Goal: Information Seeking & Learning: Learn about a topic

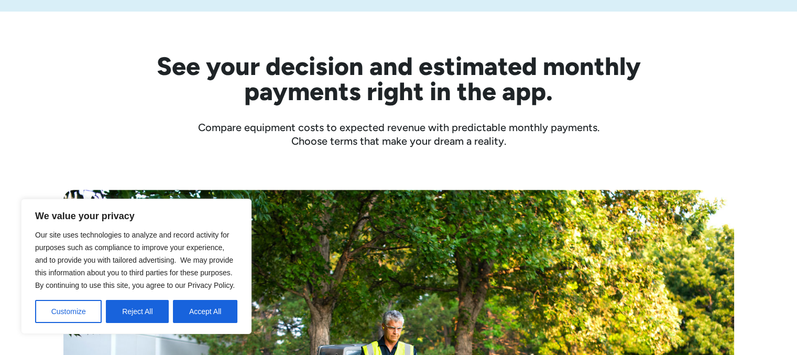
scroll to position [325, 0]
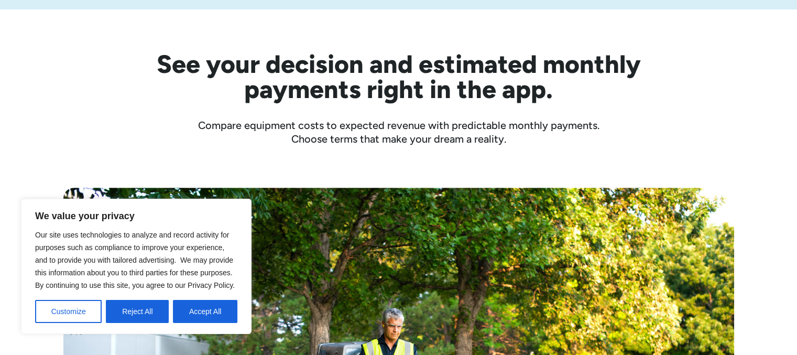
drag, startPoint x: 0, startPoint y: 0, endPoint x: 802, endPoint y: 51, distance: 803.9
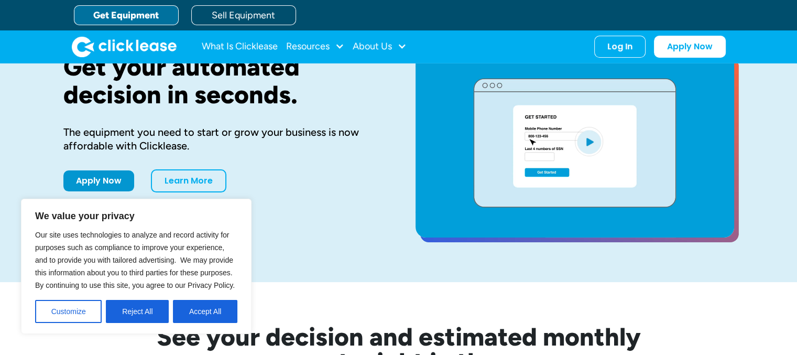
scroll to position [0, 0]
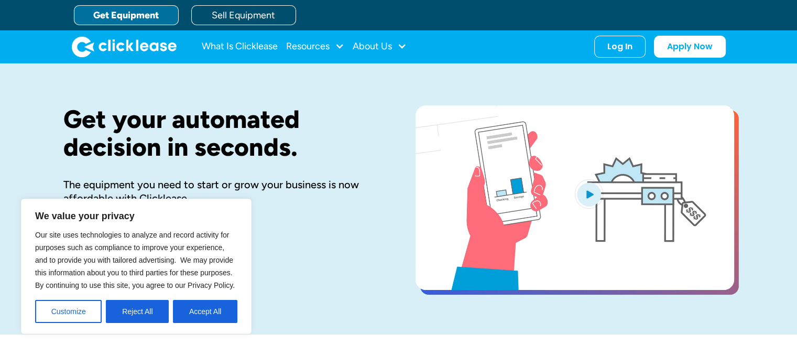
click at [763, 112] on div "Get your automated decision in seconds. The equipment you need to start or grow…" at bounding box center [398, 198] width 797 height 271
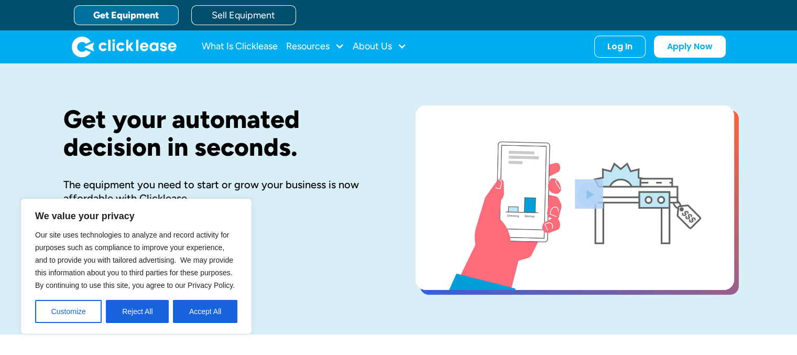
click at [763, 112] on div "Get your automated decision in seconds. The equipment you need to start or grow…" at bounding box center [398, 198] width 797 height 271
